Goal: Navigation & Orientation: Find specific page/section

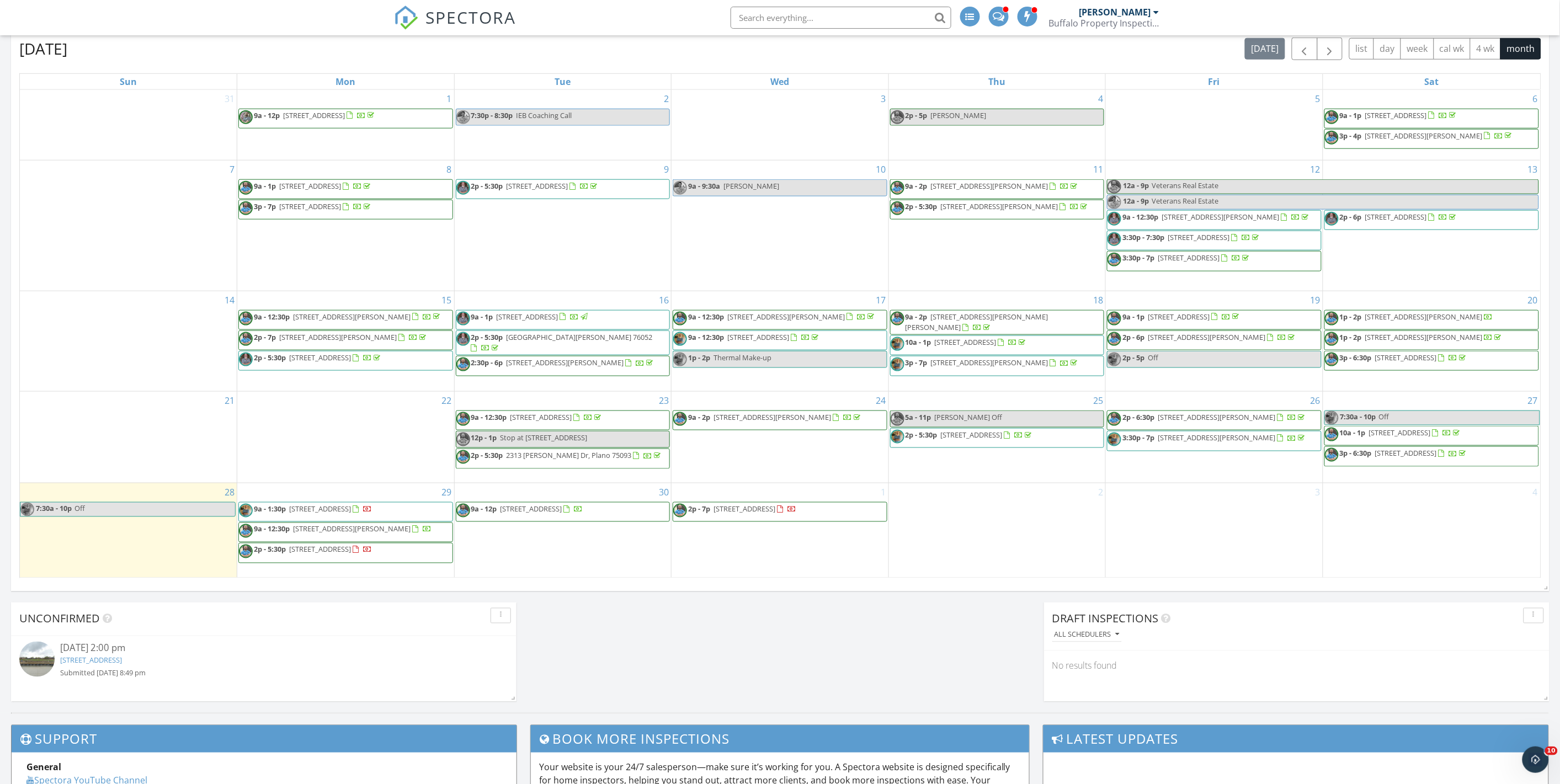
click at [372, 554] on span "2p - 5:30p 7268 Retriever Ln, Fort Worth 76120" at bounding box center [306, 552] width 133 height 16
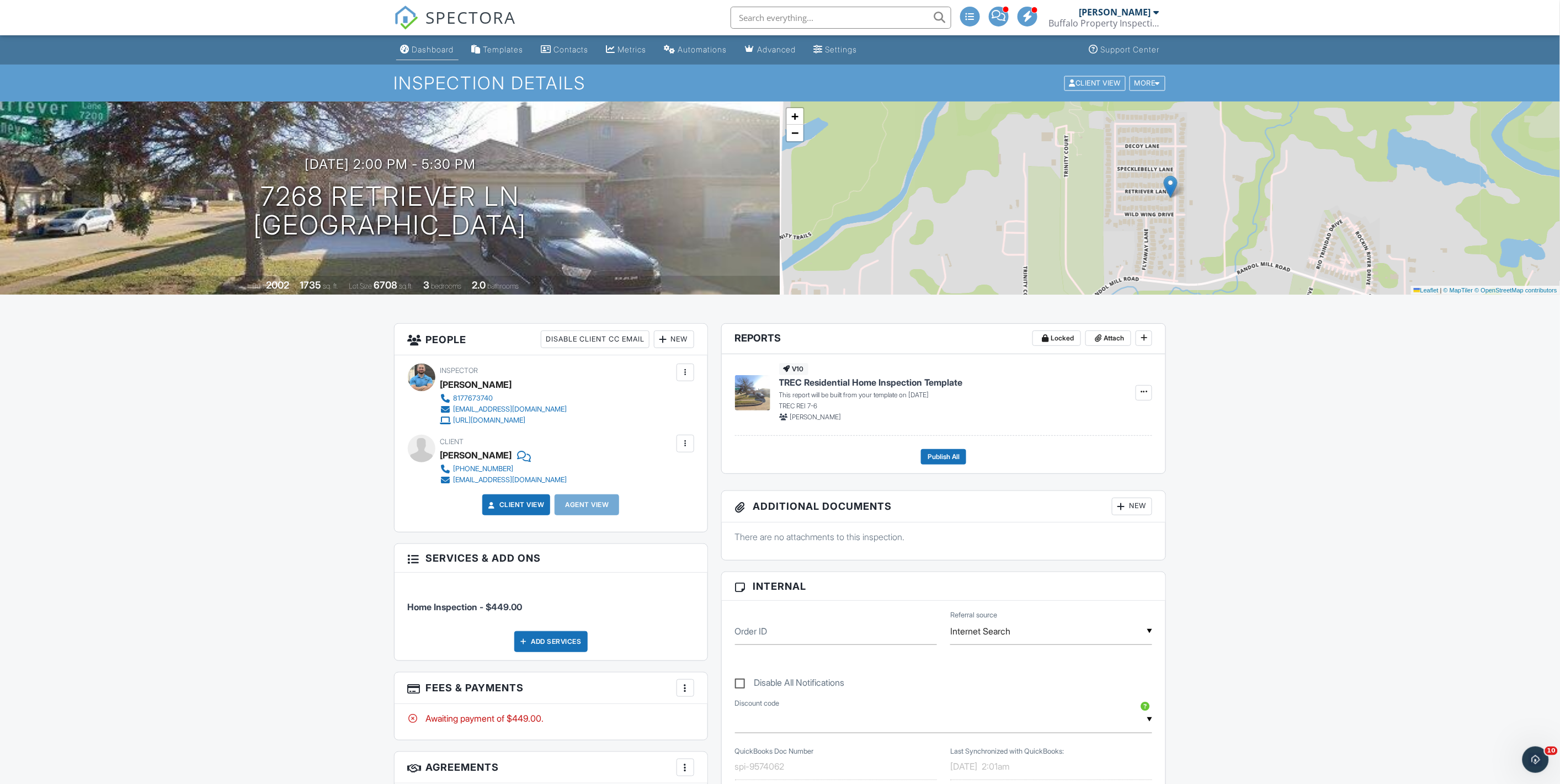
click at [417, 45] on div "Dashboard" at bounding box center [433, 49] width 42 height 9
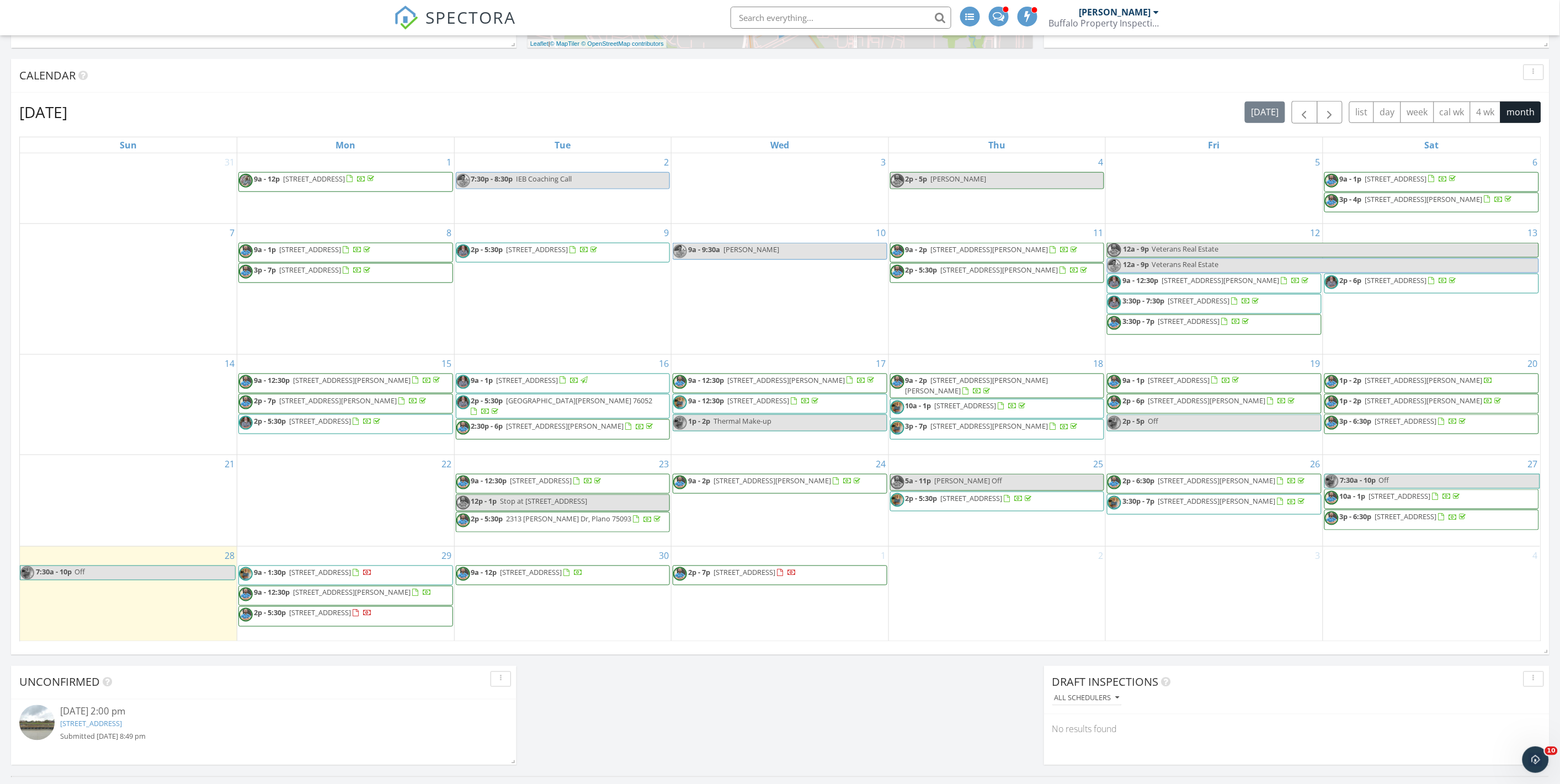
scroll to position [429, 0]
